Goal: Use online tool/utility: Utilize a website feature to perform a specific function

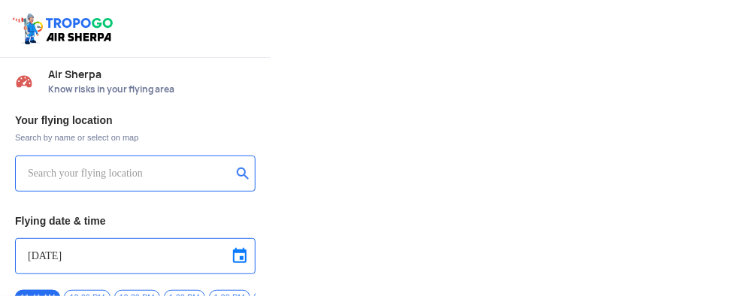
type input "Lookout VTOL_Tactical"
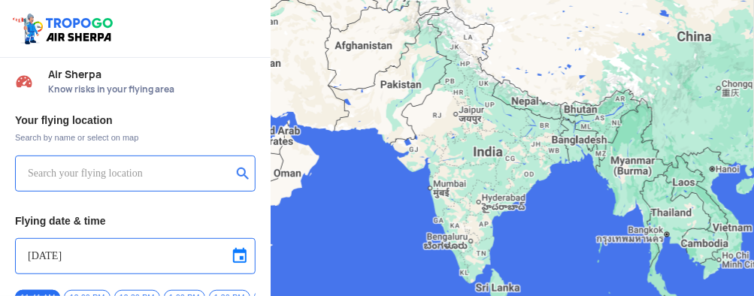
click at [147, 175] on input "text" at bounding box center [130, 174] width 204 height 18
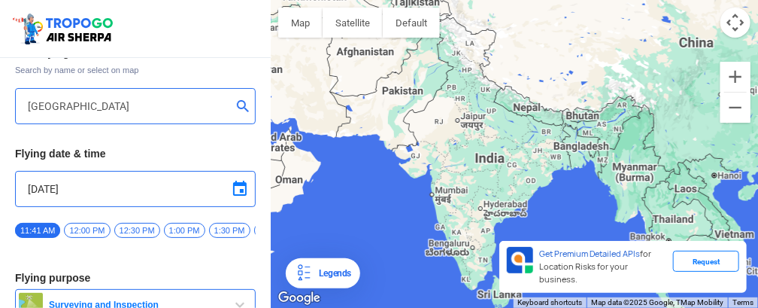
scroll to position [75, 0]
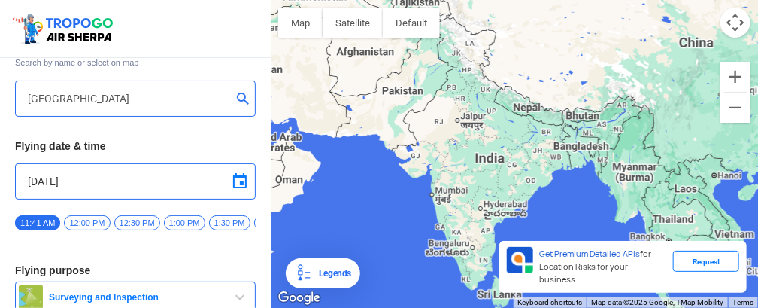
click at [236, 181] on span at bounding box center [240, 181] width 18 height 18
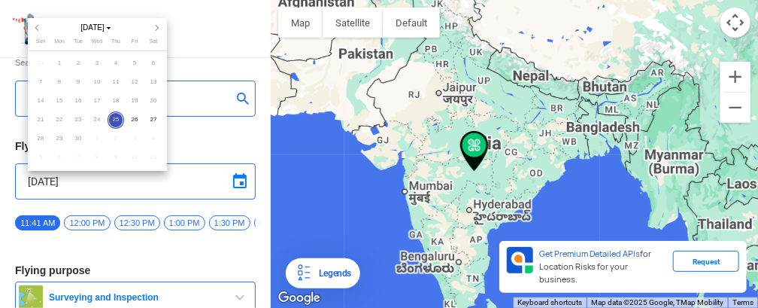
type input "[STREET_ADDRESS]"
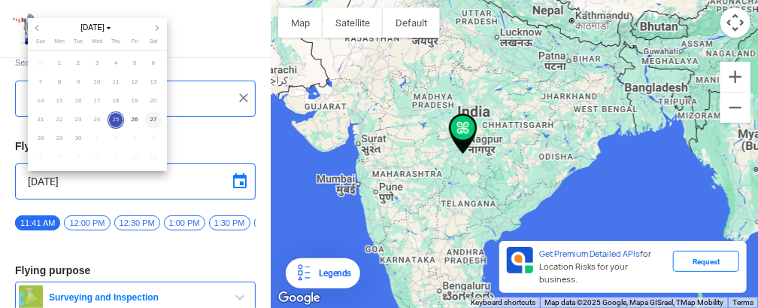
click at [150, 117] on span "27" at bounding box center [153, 119] width 17 height 17
type input "[DATE]"
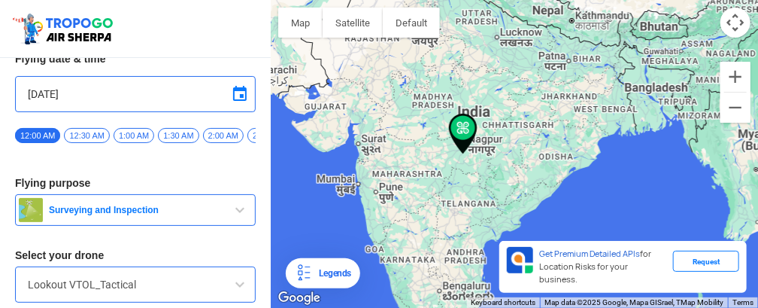
scroll to position [144, 0]
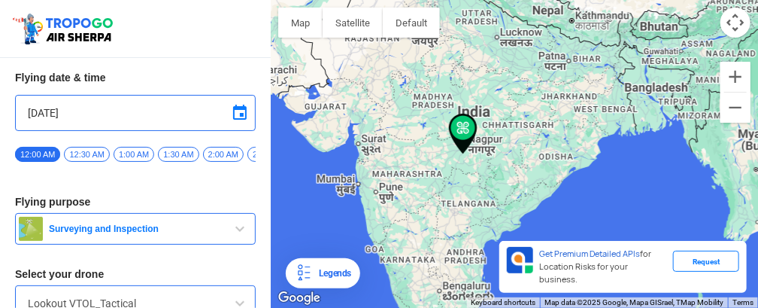
click at [96, 152] on span "12:30 AM" at bounding box center [86, 154] width 45 height 15
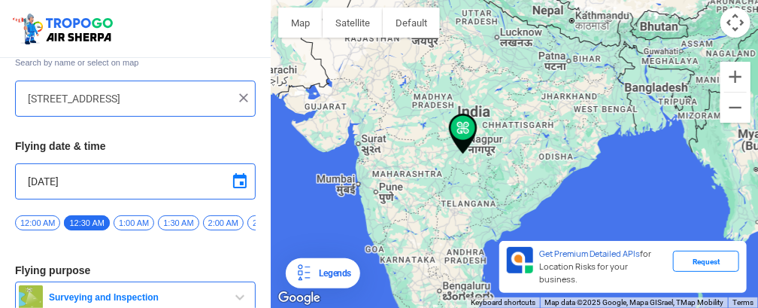
scroll to position [0, 0]
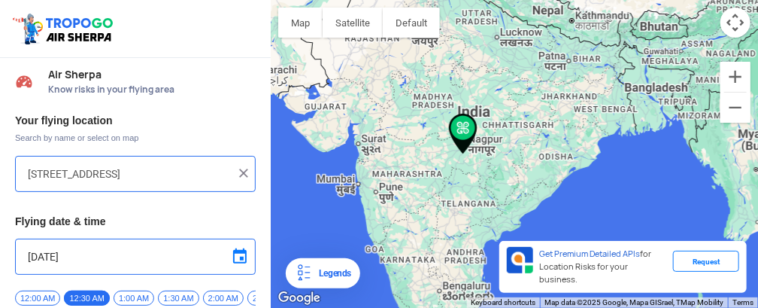
click at [242, 172] on img at bounding box center [243, 172] width 15 height 15
click at [156, 174] on input "text" at bounding box center [130, 174] width 204 height 18
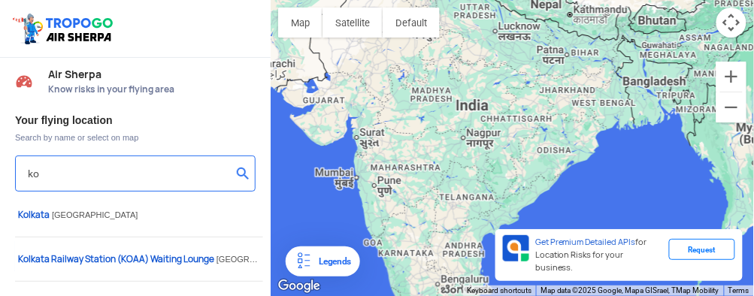
type input "k"
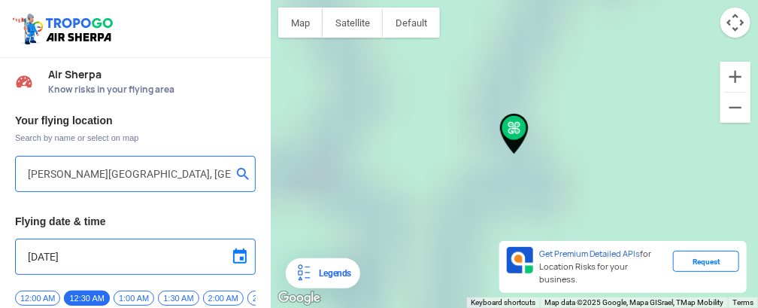
type input "Hatiara - Ghuni Rd, Sulanggari, [GEOGRAPHIC_DATA], [GEOGRAPHIC_DATA], [GEOGRAPH…"
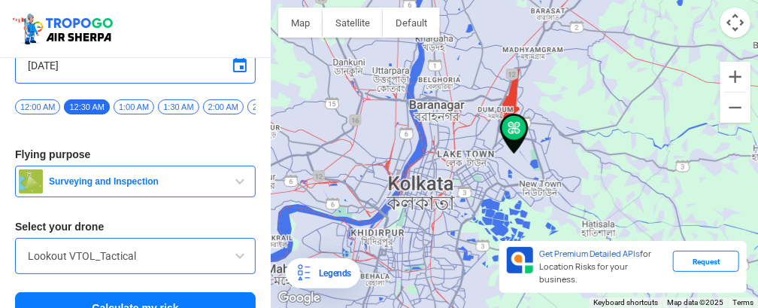
scroll to position [218, 0]
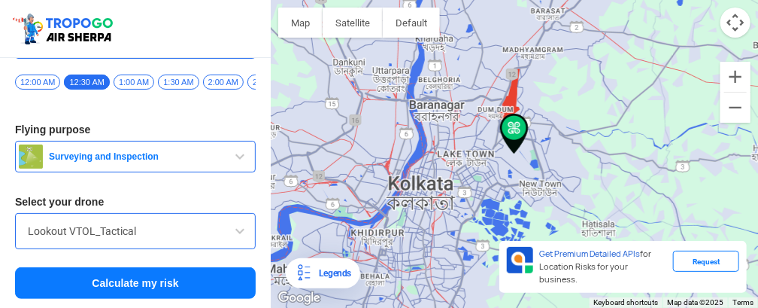
click at [232, 156] on span "button" at bounding box center [240, 156] width 18 height 18
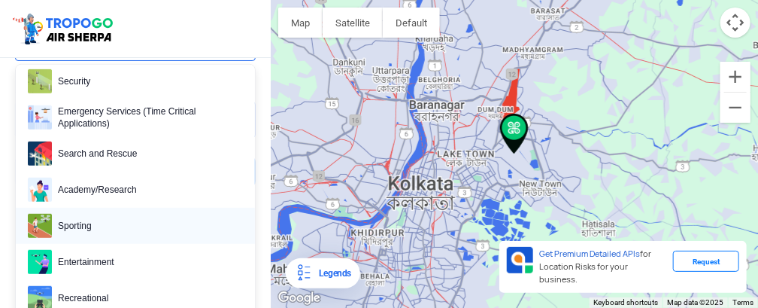
scroll to position [351, 0]
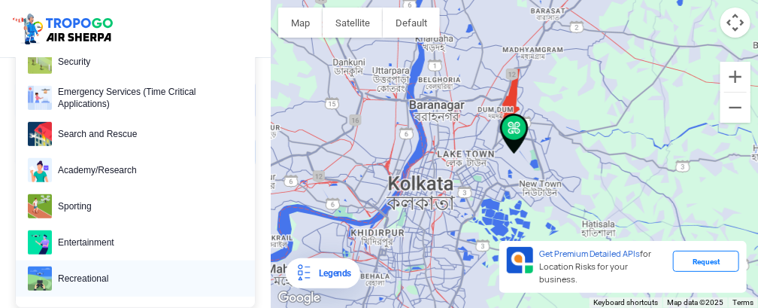
click at [103, 270] on span "Recreational" at bounding box center [147, 278] width 191 height 24
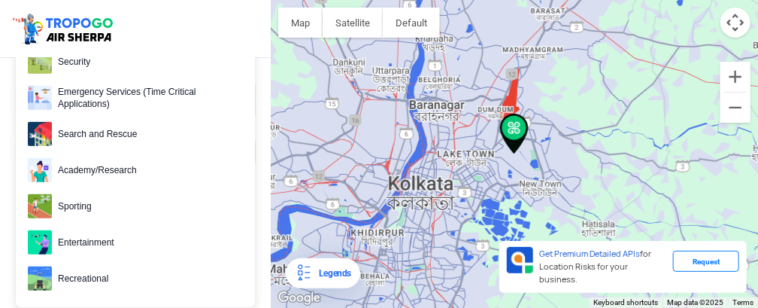
scroll to position [218, 0]
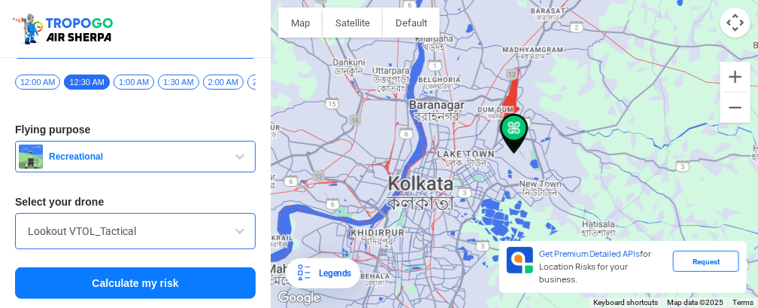
click at [202, 229] on input "Lookout VTOL_Tactical" at bounding box center [135, 231] width 215 height 18
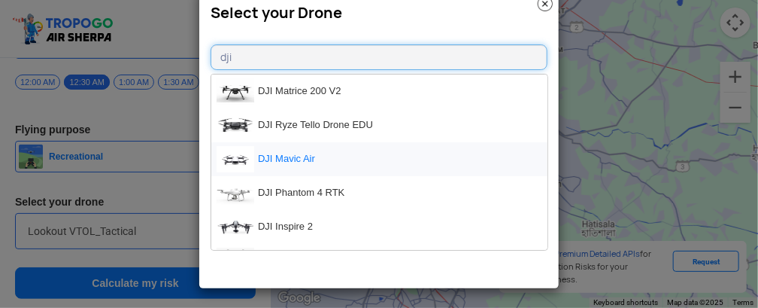
type input "dji"
click at [296, 154] on li "DJI Mavic Air" at bounding box center [379, 159] width 336 height 34
type input "DJI Mavic Air"
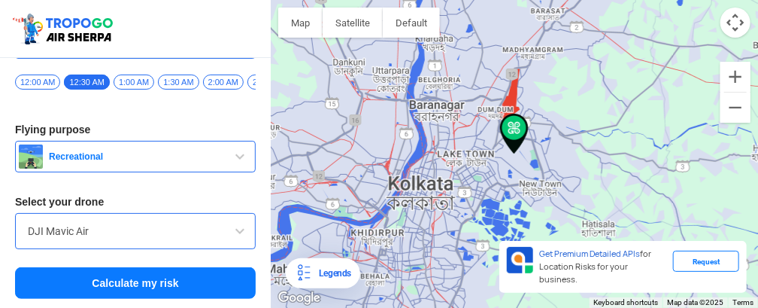
click at [128, 284] on button "Calculate my risk" at bounding box center [135, 283] width 241 height 32
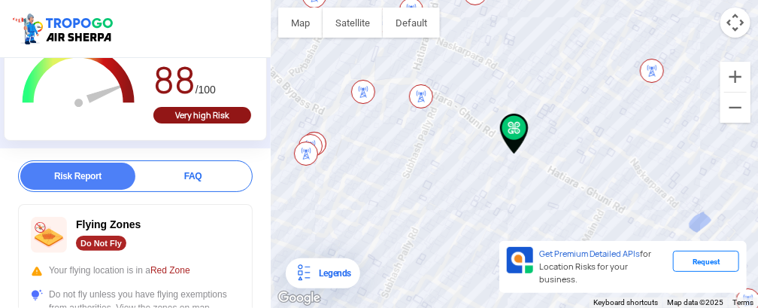
scroll to position [150, 0]
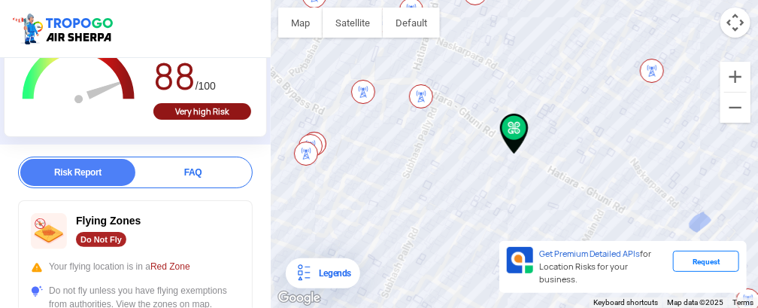
click at [421, 98] on img at bounding box center [421, 96] width 24 height 24
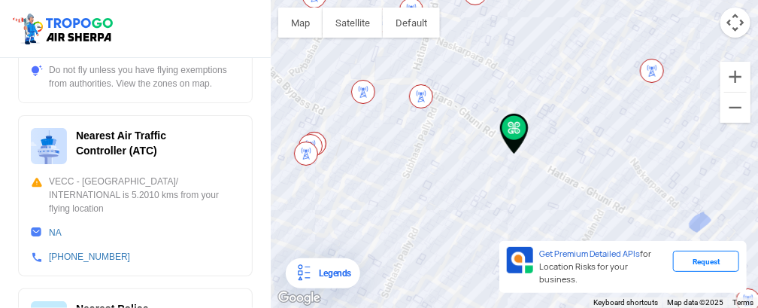
scroll to position [287, 0]
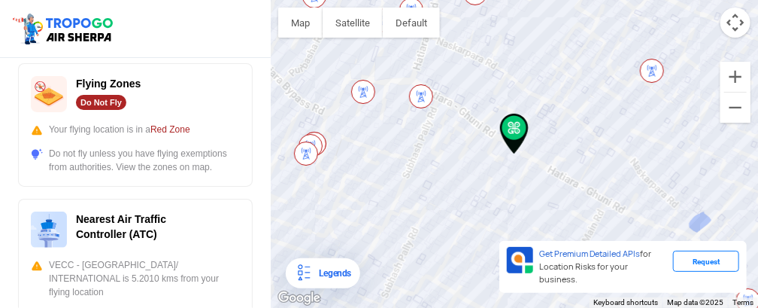
click at [426, 95] on img at bounding box center [421, 96] width 24 height 24
click at [653, 70] on img at bounding box center [652, 71] width 24 height 24
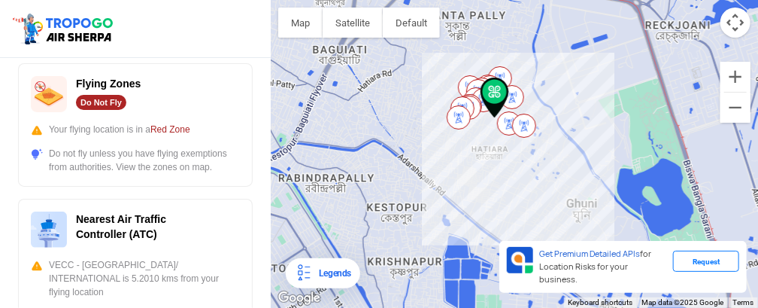
drag, startPoint x: 650, startPoint y: 195, endPoint x: 566, endPoint y: 149, distance: 95.9
click at [566, 149] on div at bounding box center [514, 154] width 487 height 308
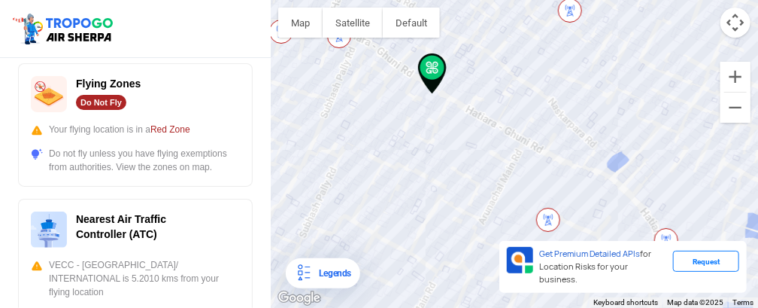
drag, startPoint x: 323, startPoint y: 120, endPoint x: 450, endPoint y: 224, distance: 163.5
click at [451, 238] on div at bounding box center [514, 154] width 487 height 308
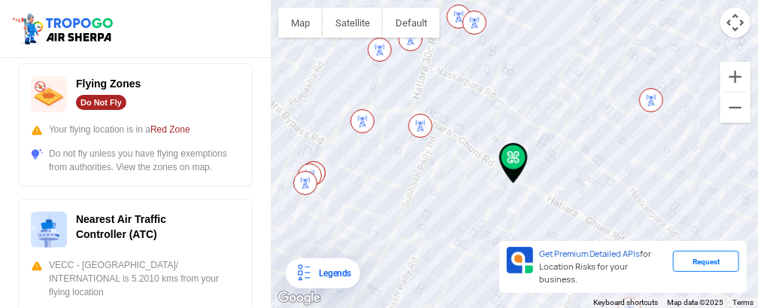
drag, startPoint x: 442, startPoint y: 194, endPoint x: 444, endPoint y: 208, distance: 14.5
click at [444, 208] on div at bounding box center [514, 154] width 487 height 308
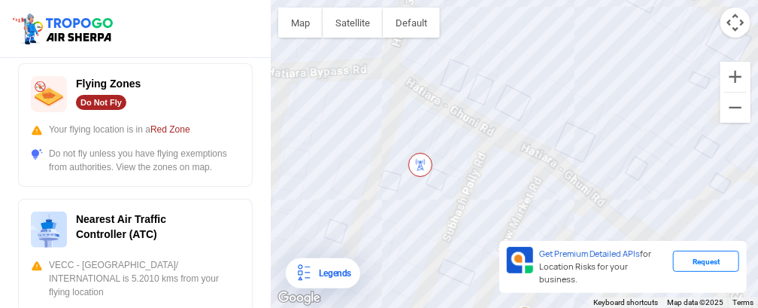
click at [422, 163] on img at bounding box center [420, 165] width 24 height 24
click at [360, 29] on button "Satellite" at bounding box center [353, 23] width 60 height 30
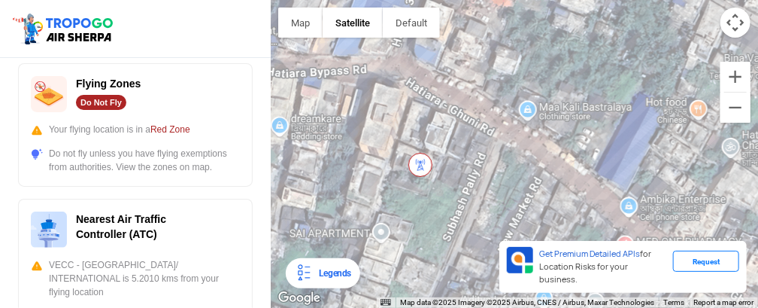
click at [419, 165] on img at bounding box center [420, 165] width 24 height 24
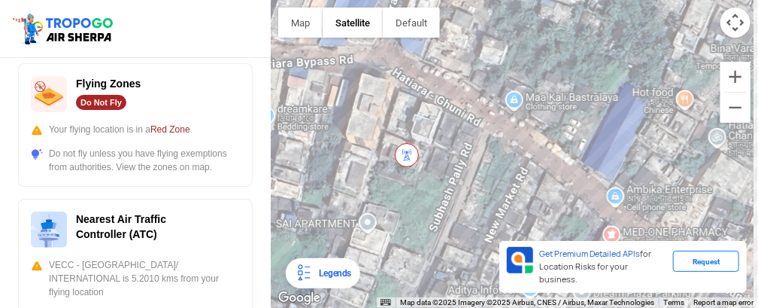
drag, startPoint x: 445, startPoint y: 158, endPoint x: 407, endPoint y: 230, distance: 81.8
click at [407, 231] on div at bounding box center [514, 154] width 487 height 308
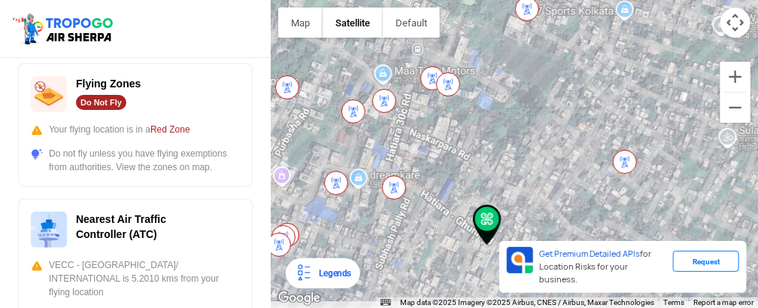
click at [451, 194] on div at bounding box center [514, 154] width 487 height 308
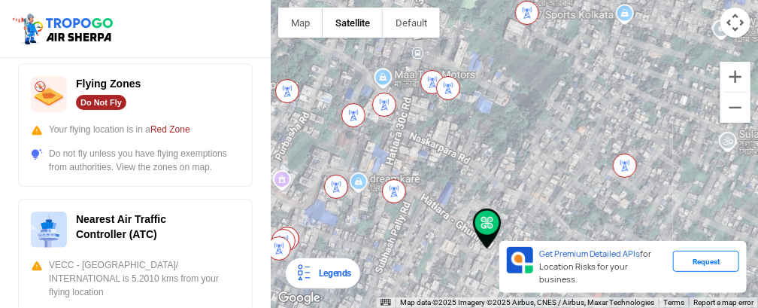
click at [452, 85] on img at bounding box center [448, 88] width 24 height 24
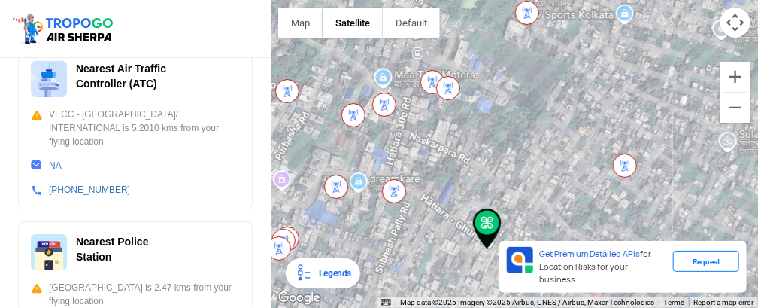
scroll to position [137, 0]
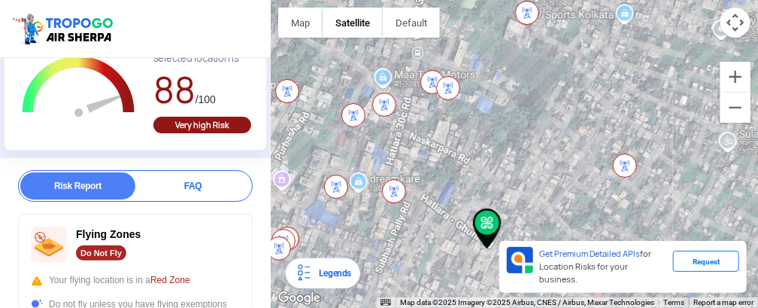
click at [176, 172] on div "FAQ" at bounding box center [192, 185] width 115 height 27
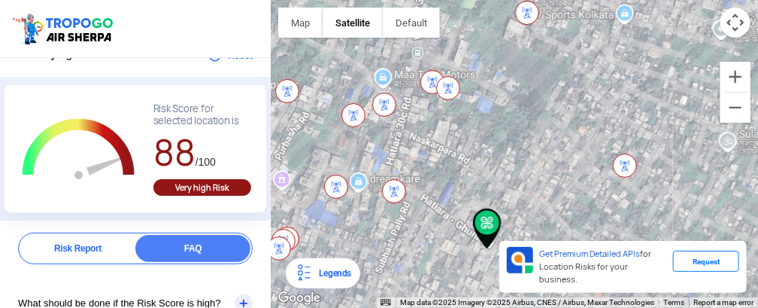
scroll to position [150, 0]
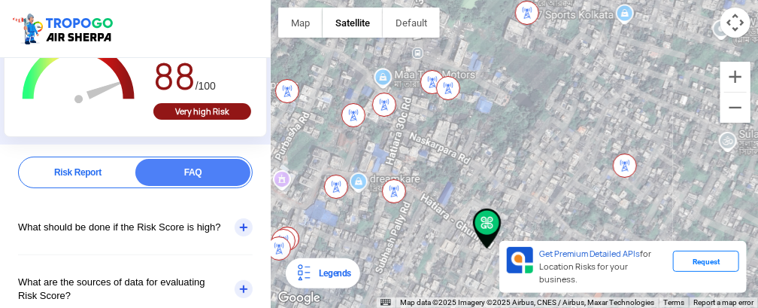
click at [99, 160] on div "Risk Report" at bounding box center [77, 172] width 115 height 27
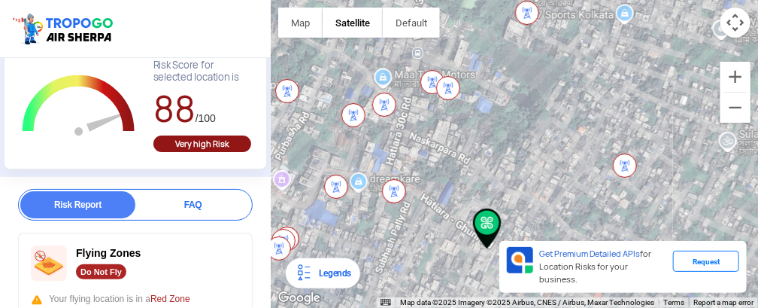
scroll to position [0, 0]
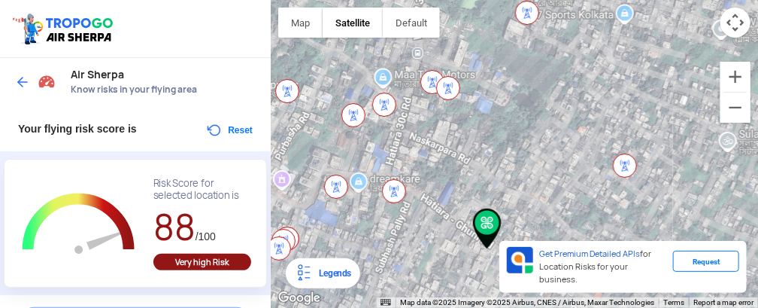
click at [238, 129] on button "Reset" at bounding box center [228, 130] width 47 height 18
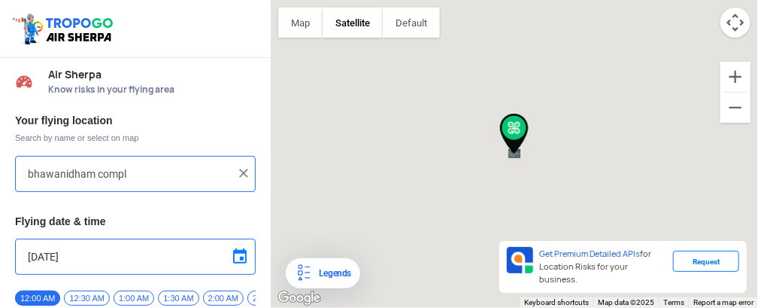
type input "Hatiara - Ghuni Rd, Sulanggari, [GEOGRAPHIC_DATA], [GEOGRAPHIC_DATA], [GEOGRAPH…"
